Goal: Task Accomplishment & Management: Manage account settings

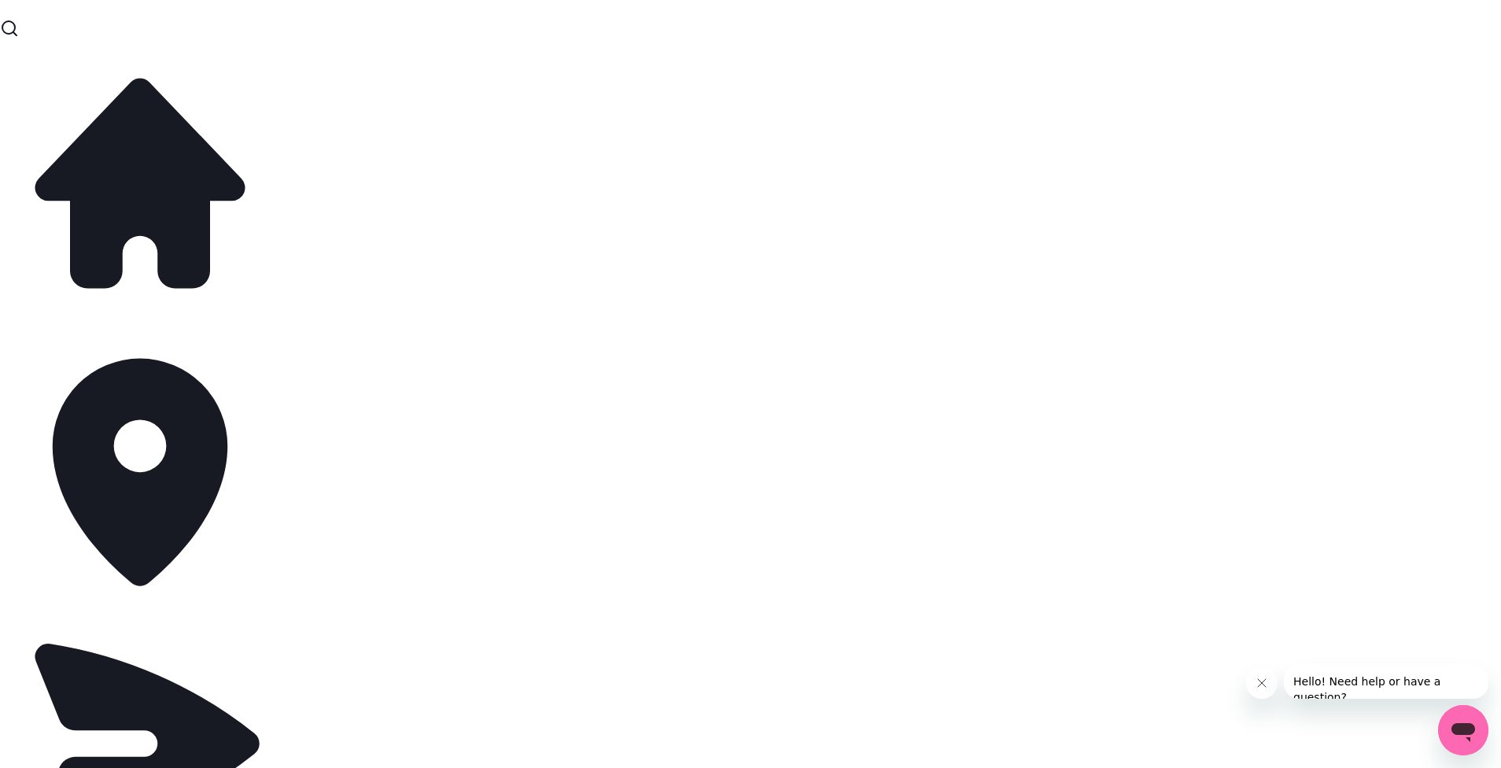
scroll to position [175, 0]
